Goal: Information Seeking & Learning: Learn about a topic

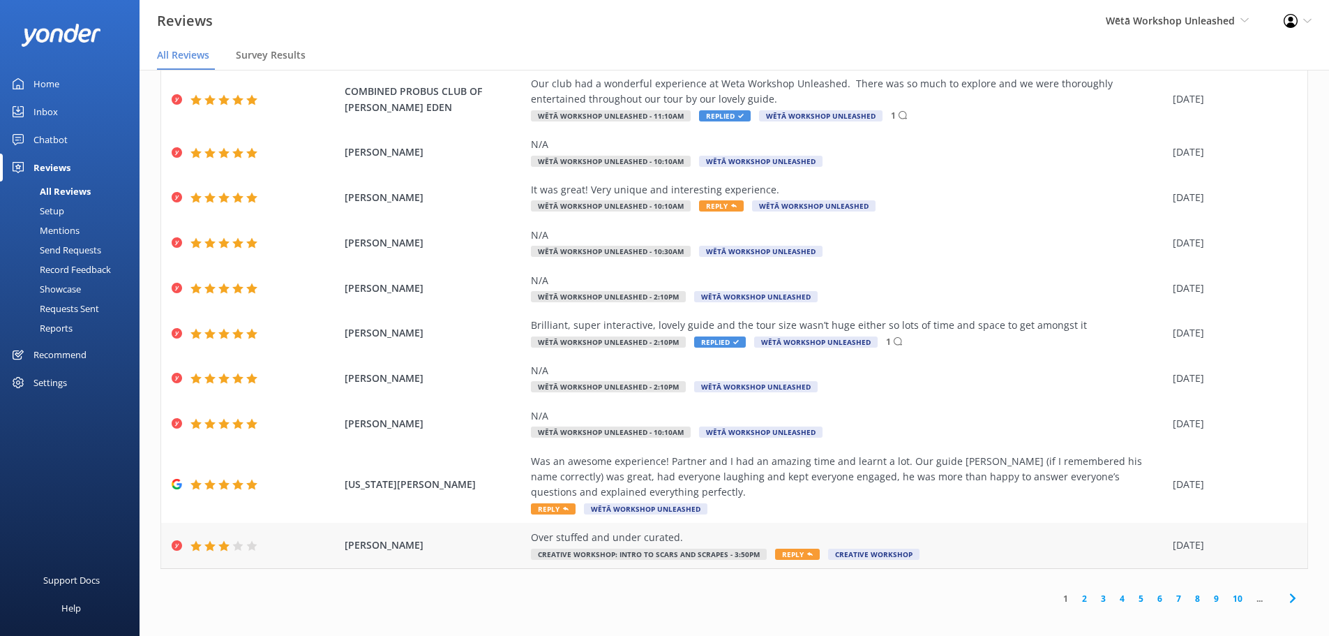
scroll to position [28, 0]
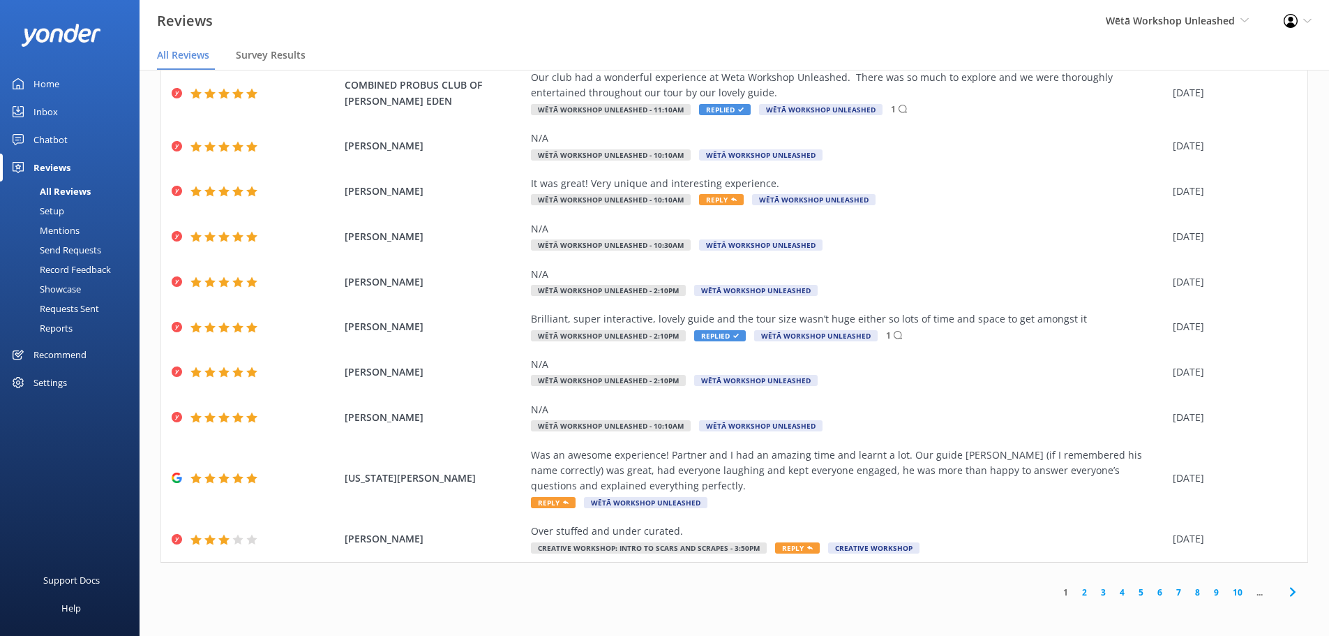
click at [1116, 597] on link "4" at bounding box center [1122, 591] width 19 height 13
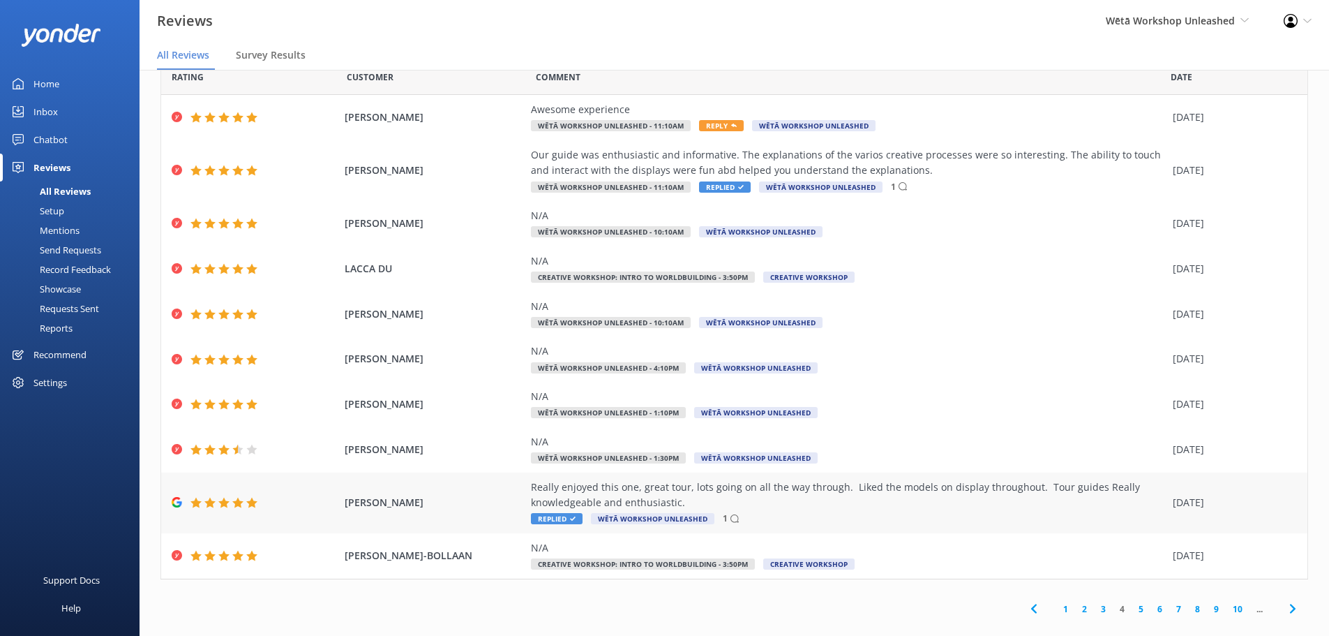
scroll to position [49, 0]
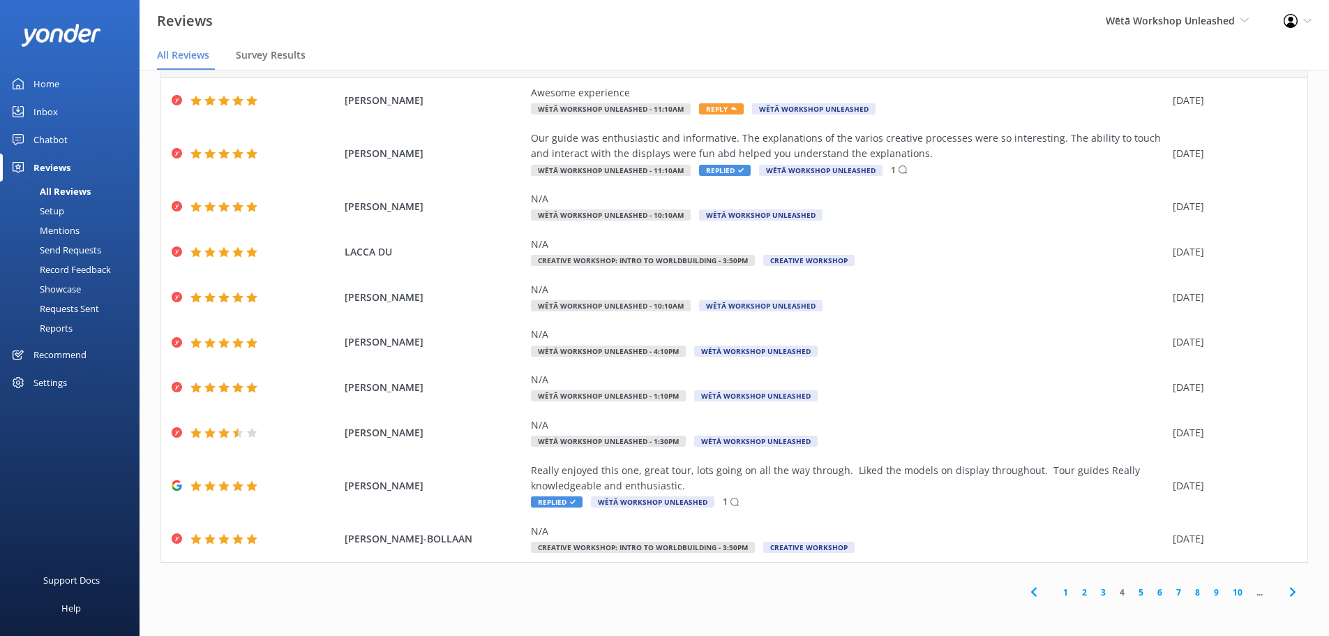
click at [1132, 592] on link "5" at bounding box center [1141, 591] width 19 height 13
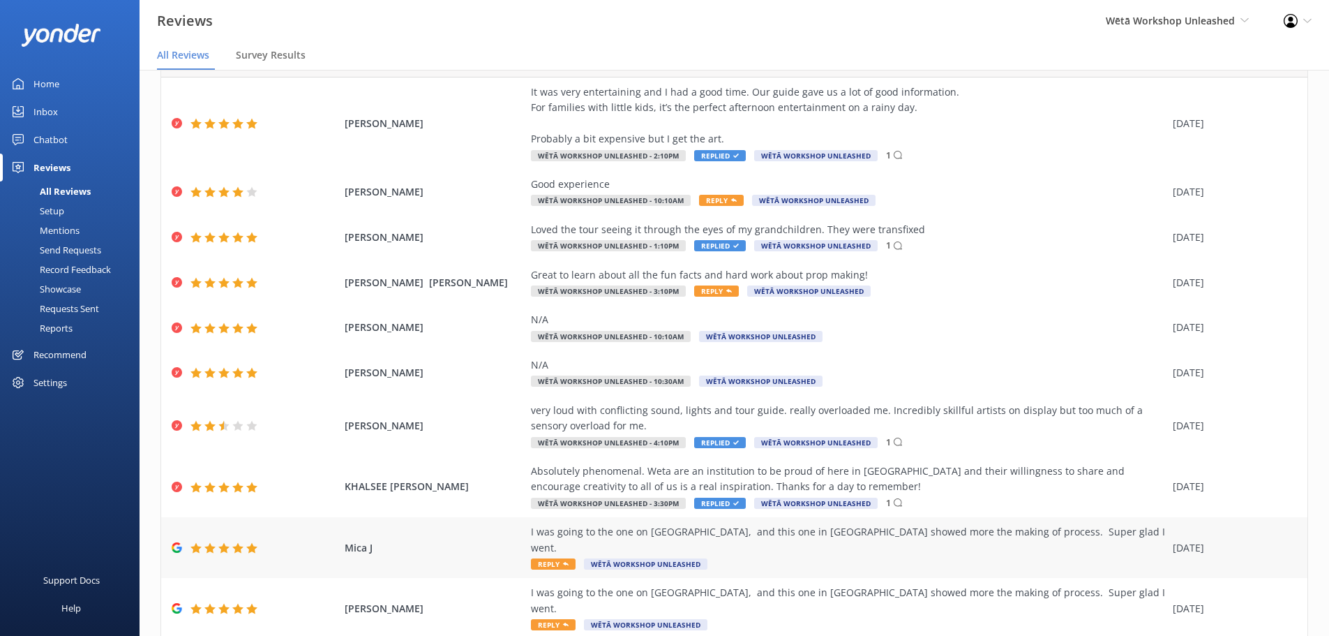
scroll to position [96, 0]
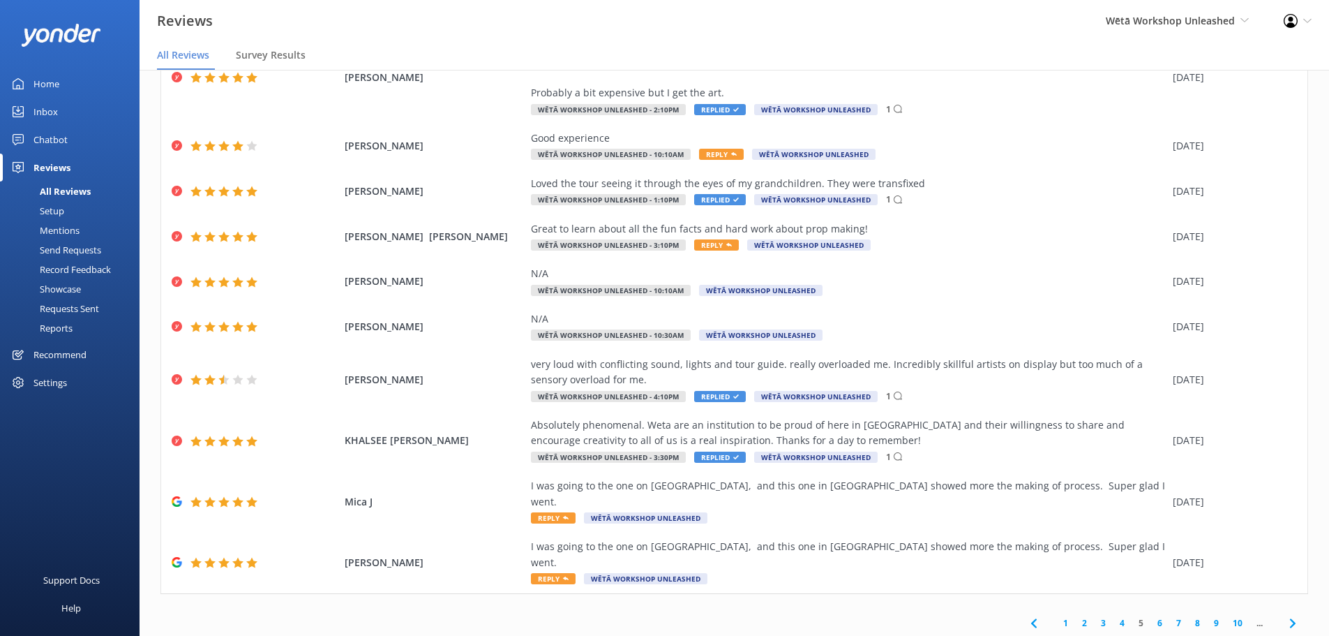
click at [1153, 616] on link "6" at bounding box center [1160, 622] width 19 height 13
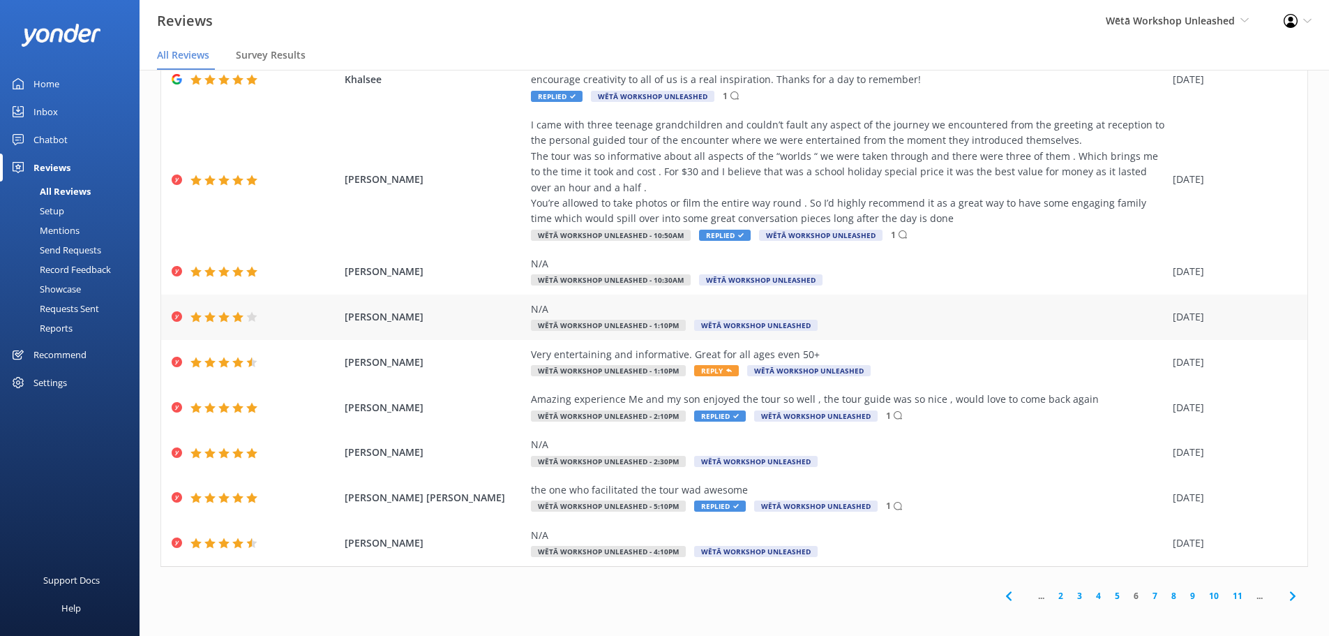
scroll to position [127, 0]
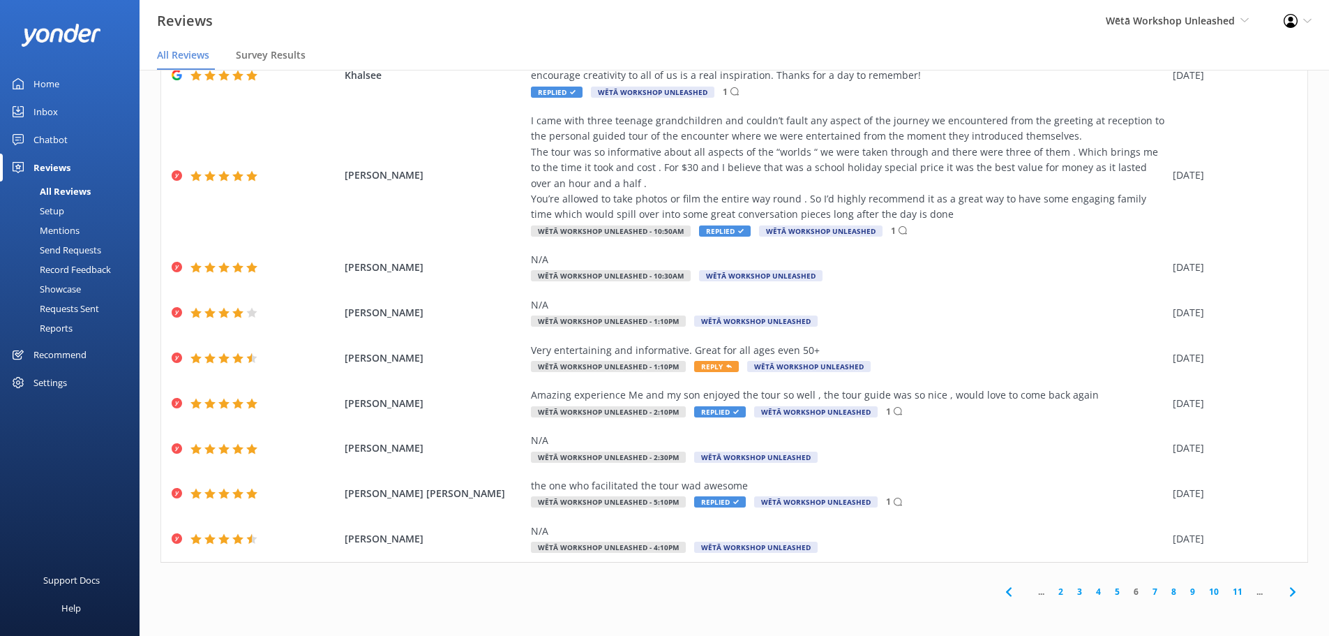
click at [1053, 590] on link "2" at bounding box center [1061, 591] width 19 height 13
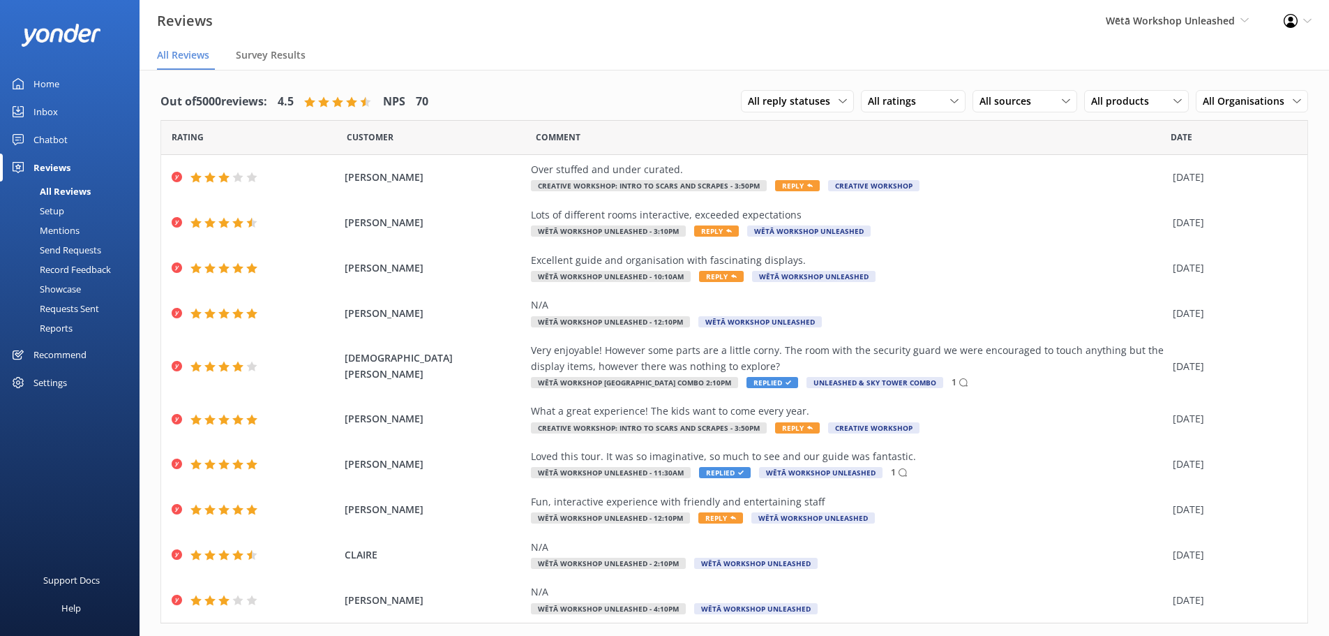
click at [69, 223] on div "Mentions" at bounding box center [43, 230] width 71 height 20
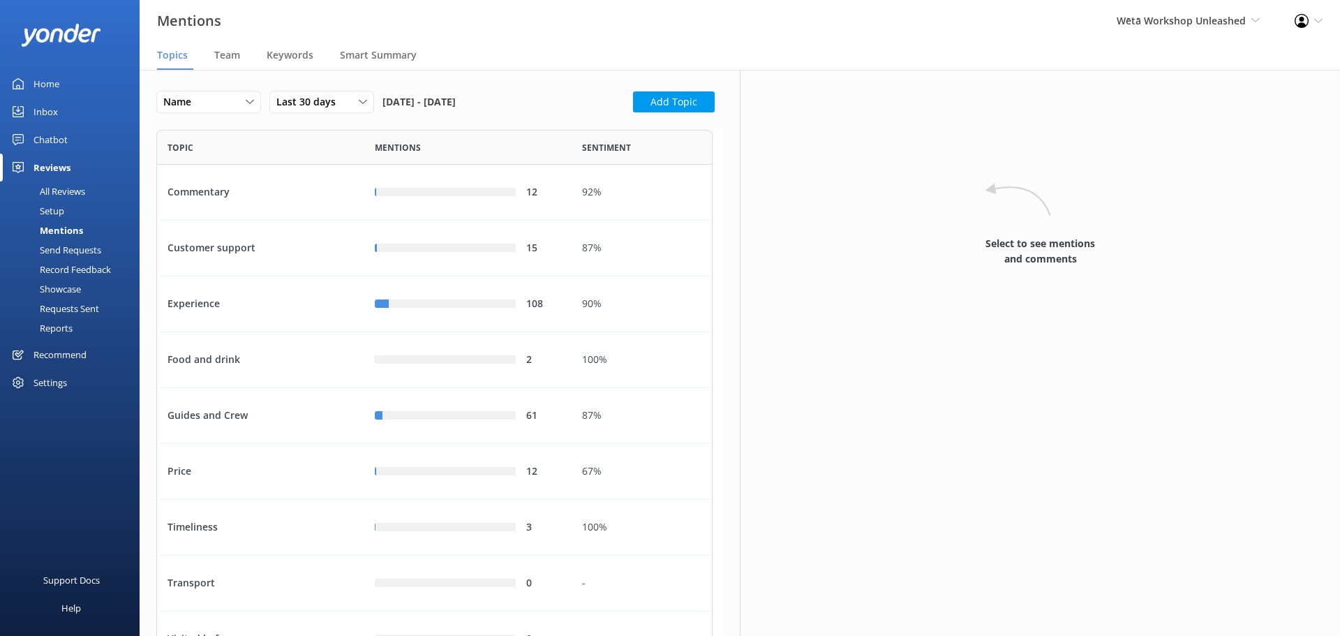
scroll to position [695, 546]
click at [352, 104] on div "Last 30 days" at bounding box center [322, 101] width 98 height 15
click at [241, 107] on div "Name" at bounding box center [209, 101] width 98 height 15
click at [228, 160] on div "Highest mentions" at bounding box center [200, 159] width 72 height 14
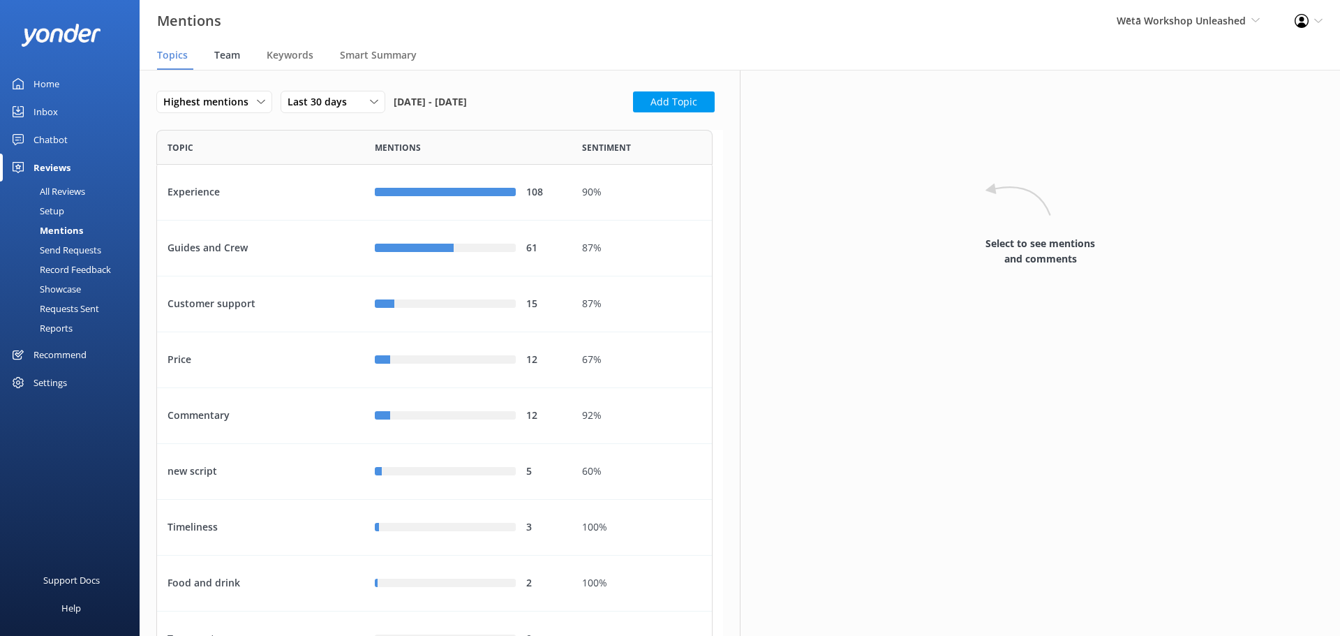
click at [239, 50] on span "Team" at bounding box center [227, 55] width 26 height 14
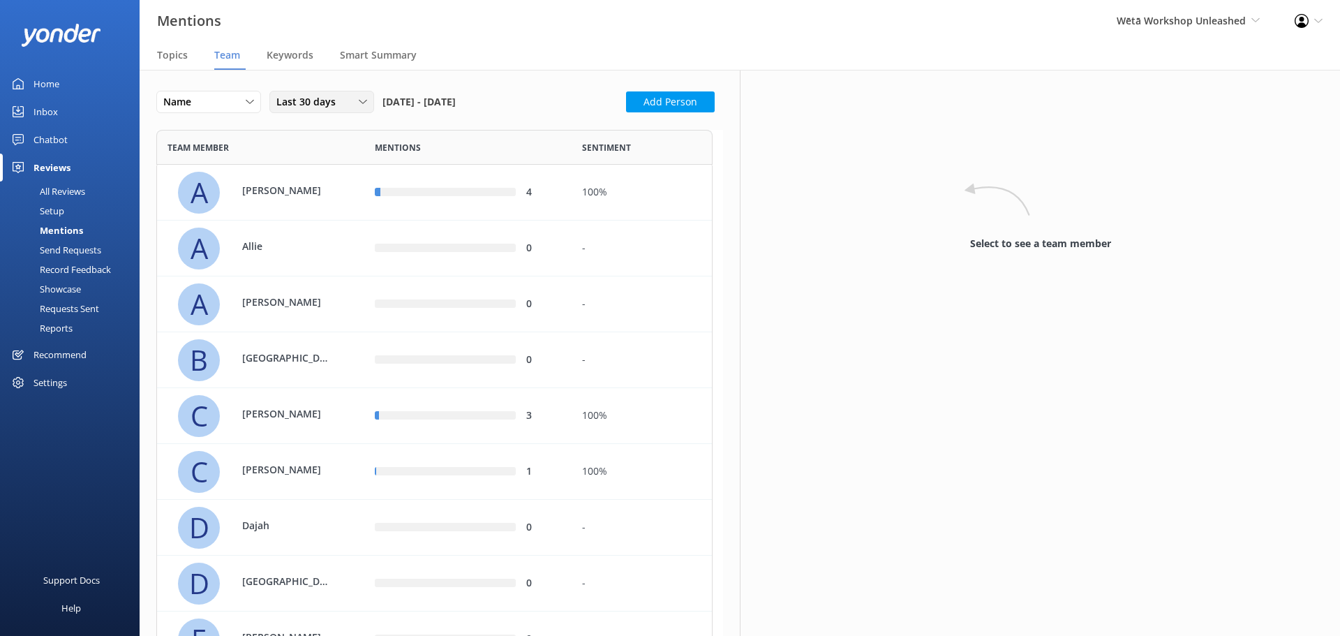
scroll to position [1532, 546]
click at [335, 100] on span "Last 30 days" at bounding box center [310, 101] width 68 height 15
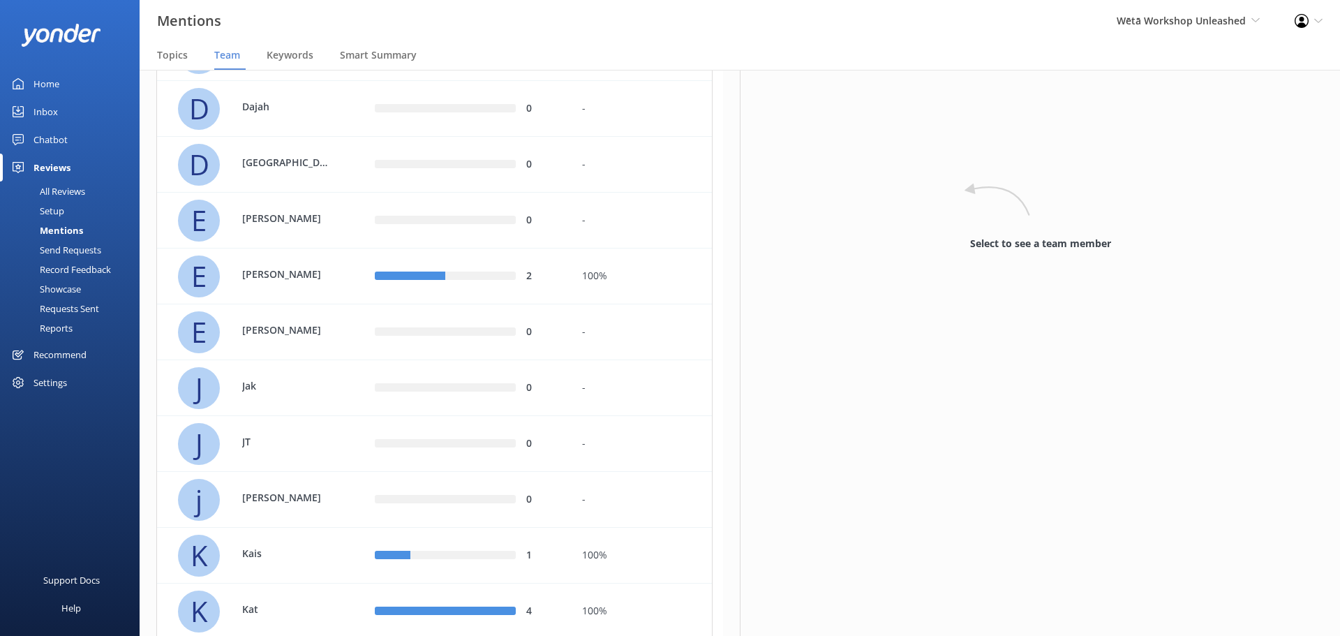
scroll to position [0, 0]
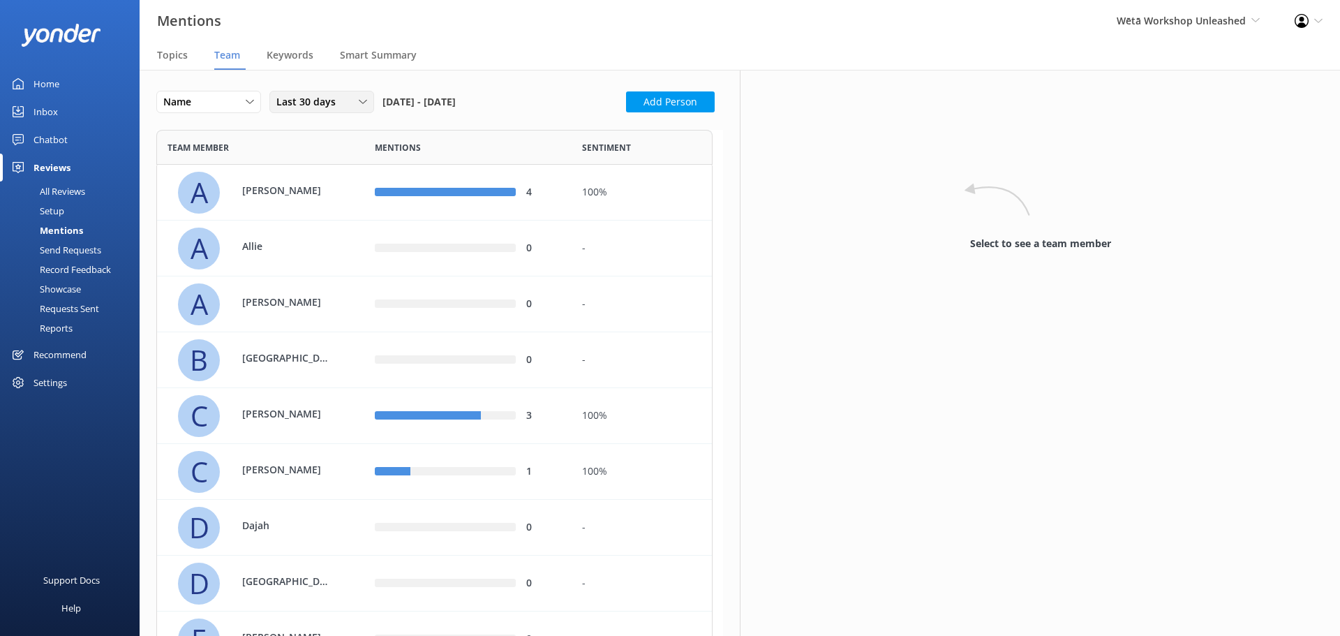
click at [349, 102] on div "Last 30 days" at bounding box center [322, 101] width 98 height 15
click at [239, 97] on div "Name" at bounding box center [209, 101] width 98 height 15
click at [230, 161] on div "Highest mentions" at bounding box center [200, 159] width 72 height 14
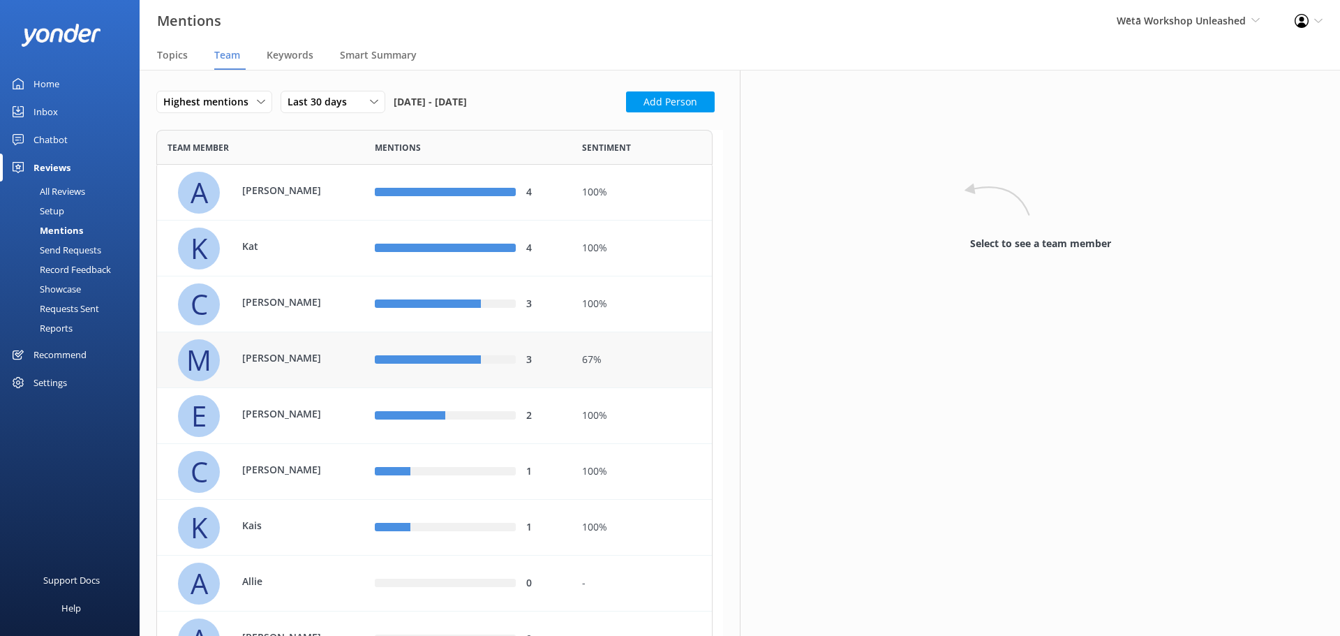
click at [310, 345] on div "M [PERSON_NAME]" at bounding box center [266, 360] width 176 height 42
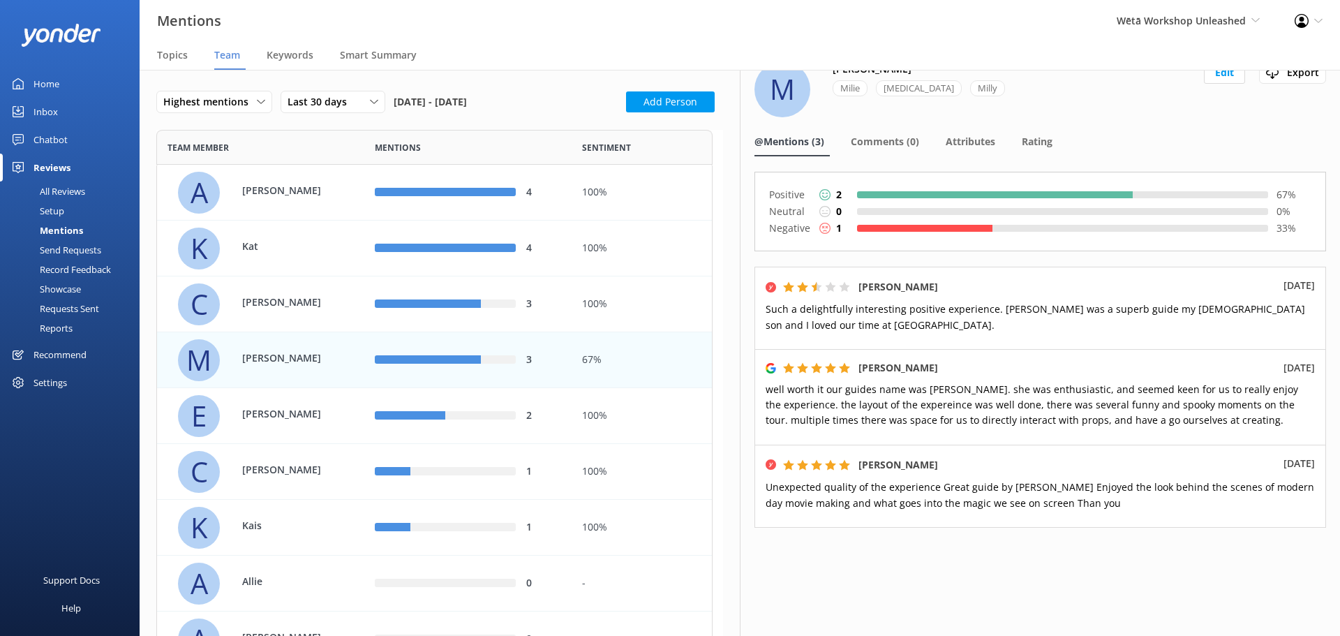
scroll to position [34, 0]
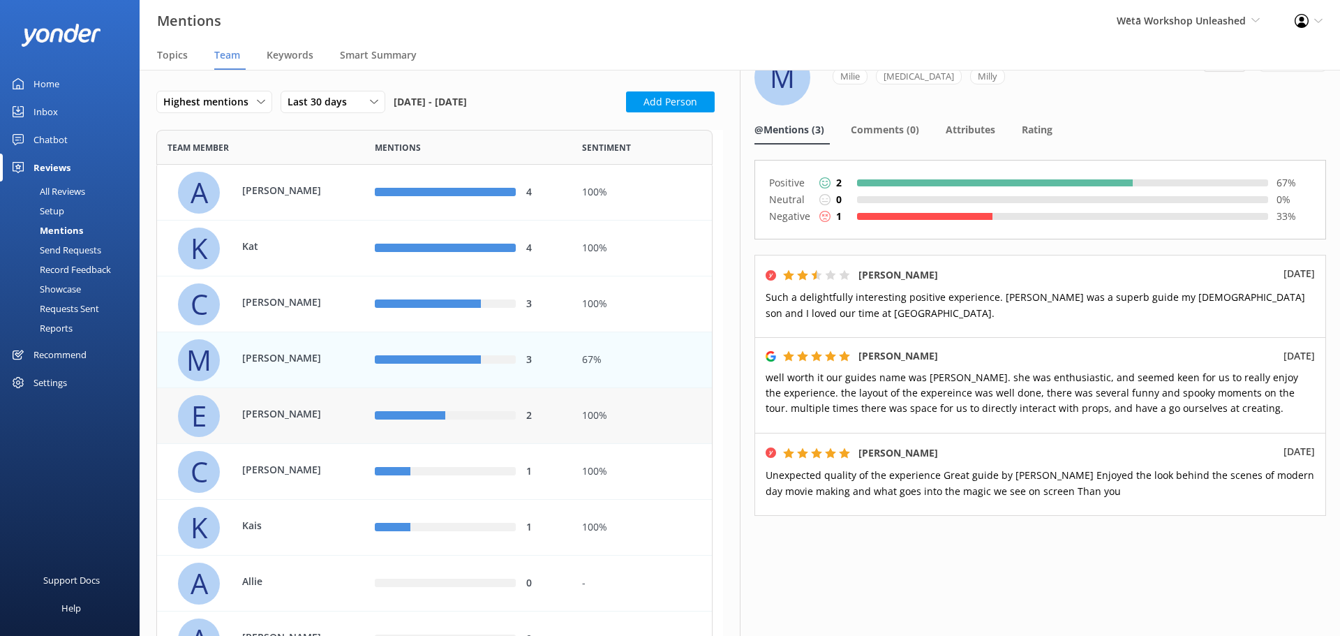
click at [293, 397] on div "E [PERSON_NAME]" at bounding box center [266, 416] width 176 height 42
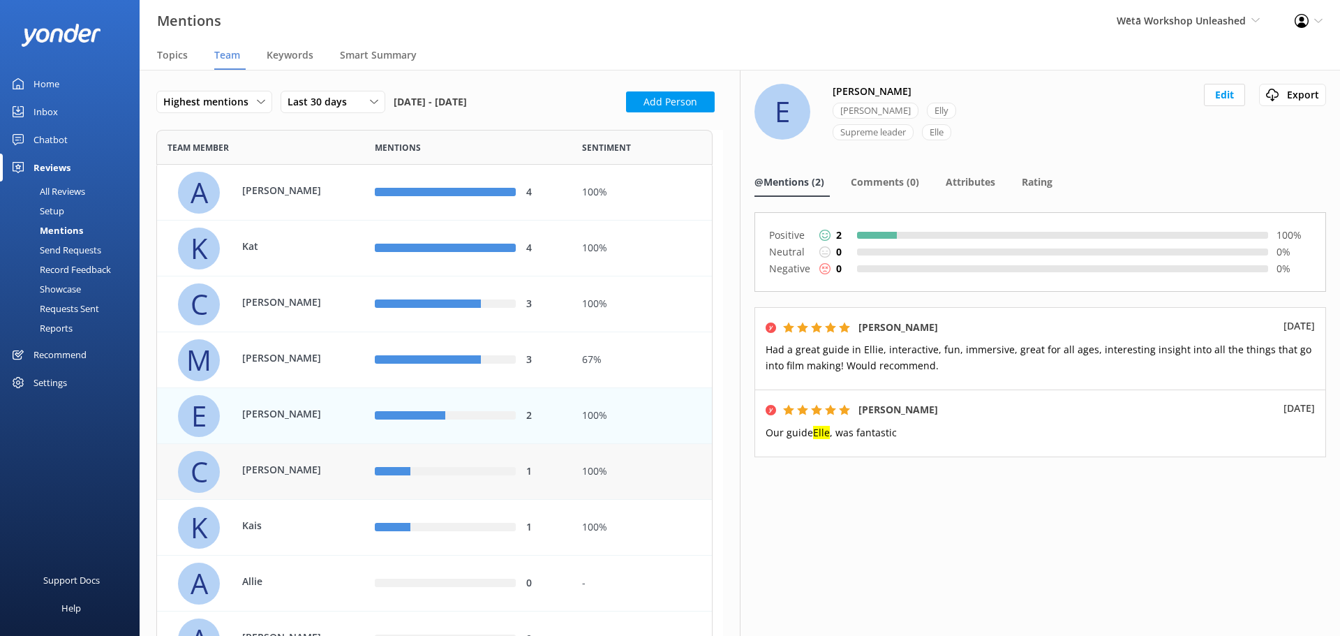
click at [310, 473] on p "[PERSON_NAME]" at bounding box center [287, 469] width 91 height 15
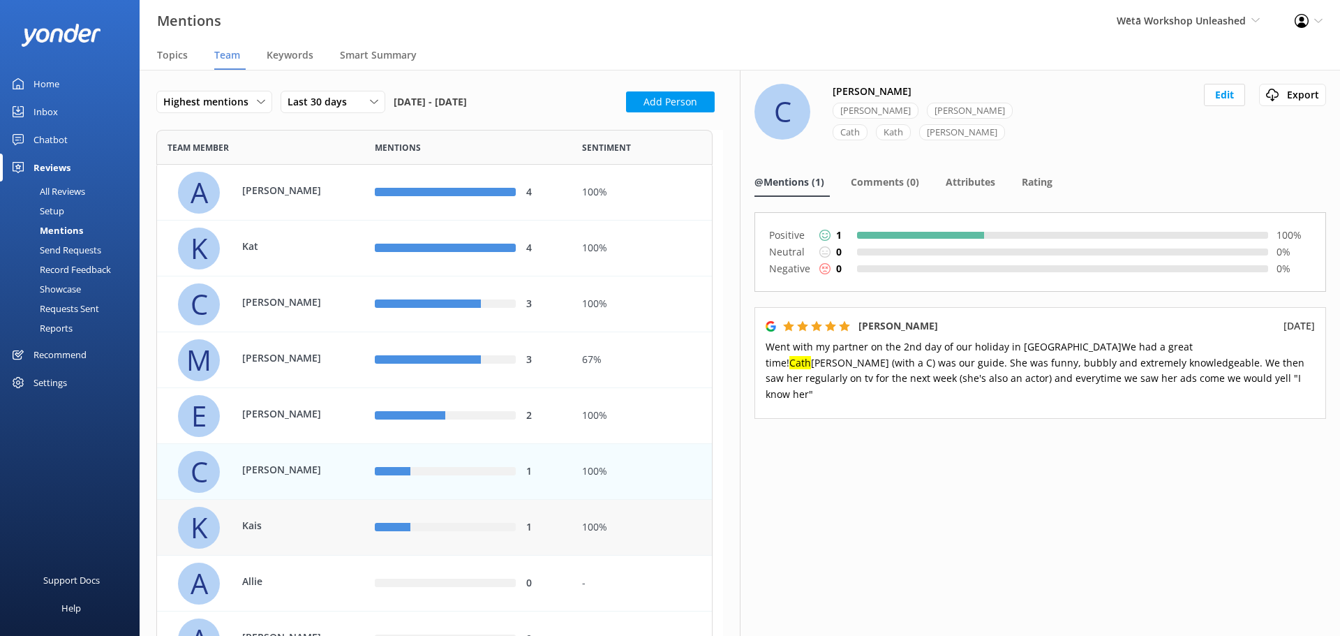
click at [314, 523] on p "Kais" at bounding box center [287, 525] width 91 height 15
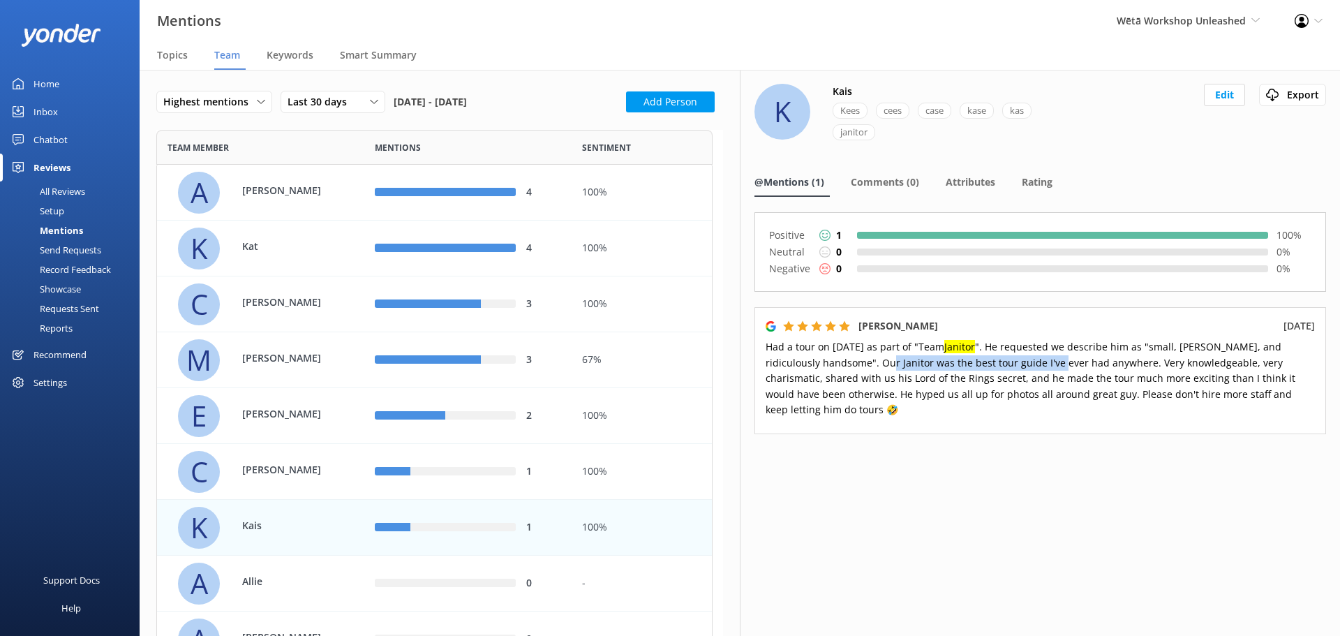
drag, startPoint x: 925, startPoint y: 364, endPoint x: 1100, endPoint y: 363, distance: 175.8
click at [1095, 361] on span "Had a tour on [DATE] as part of "Team Janitor ". He requested we describe him a…" at bounding box center [1030, 378] width 530 height 76
click at [1125, 368] on span "Had a tour on [DATE] as part of "Team Janitor ". He requested we describe him a…" at bounding box center [1030, 378] width 530 height 76
click at [331, 200] on div "[PERSON_NAME]" at bounding box center [280, 192] width 105 height 19
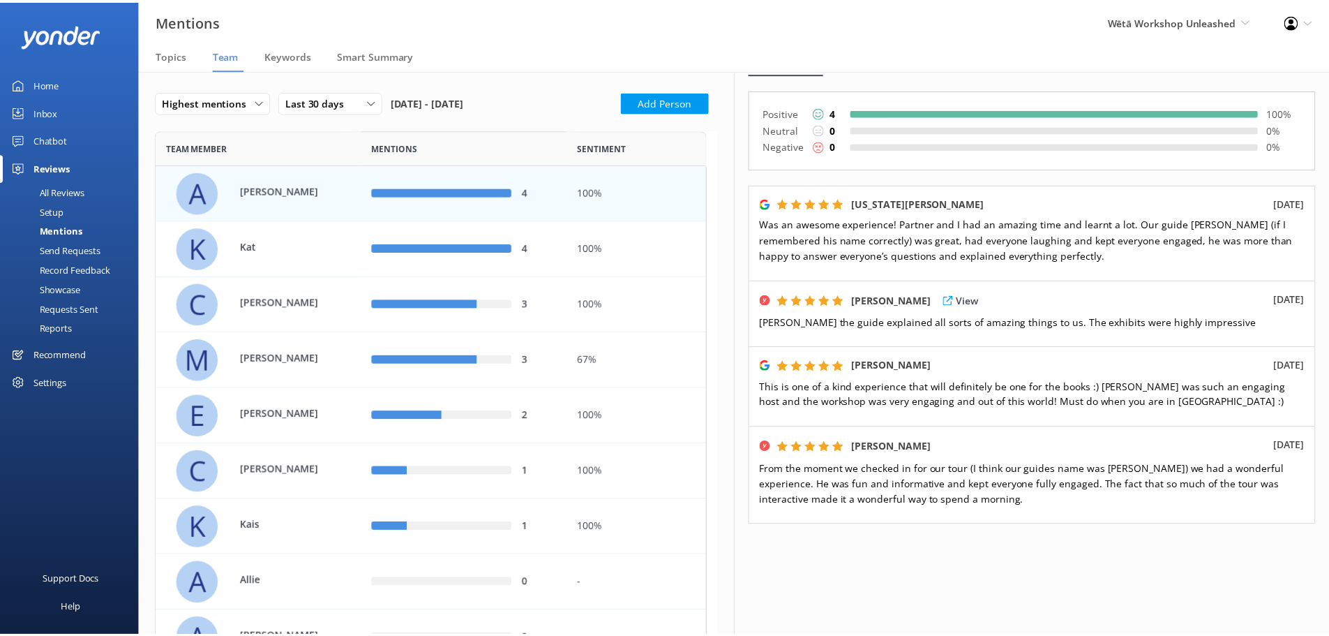
scroll to position [114, 0]
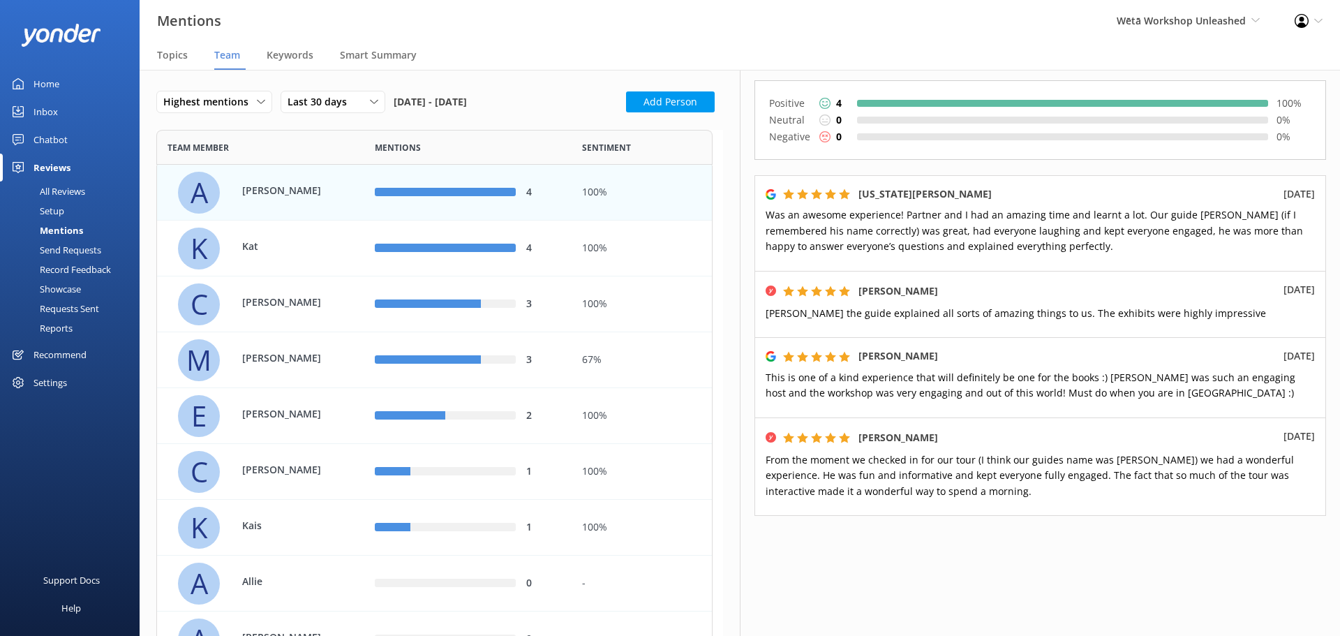
click at [44, 75] on div "Home" at bounding box center [46, 84] width 26 height 28
